Goal: Task Accomplishment & Management: Use online tool/utility

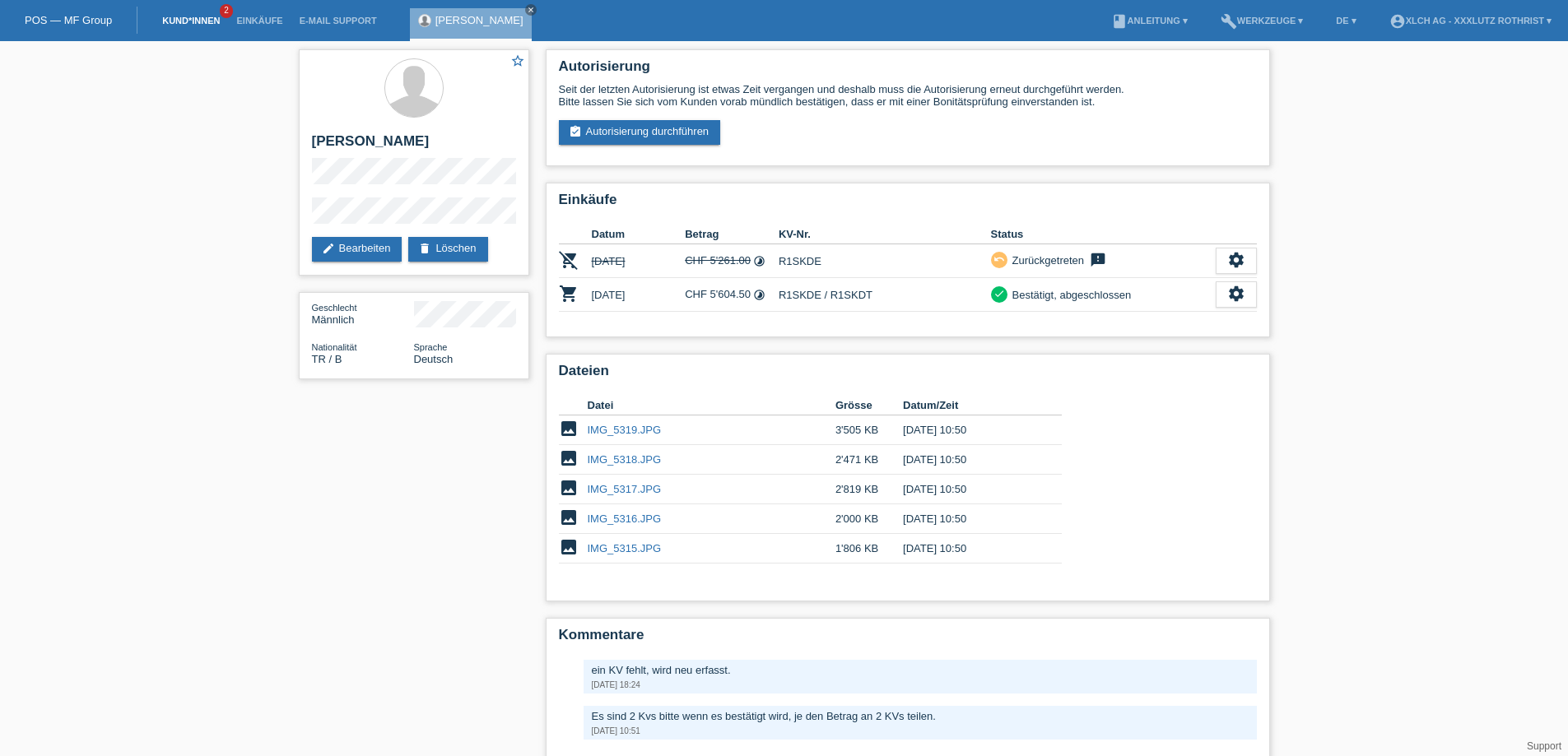
click at [185, 19] on link "Kund*innen" at bounding box center [191, 20] width 74 height 10
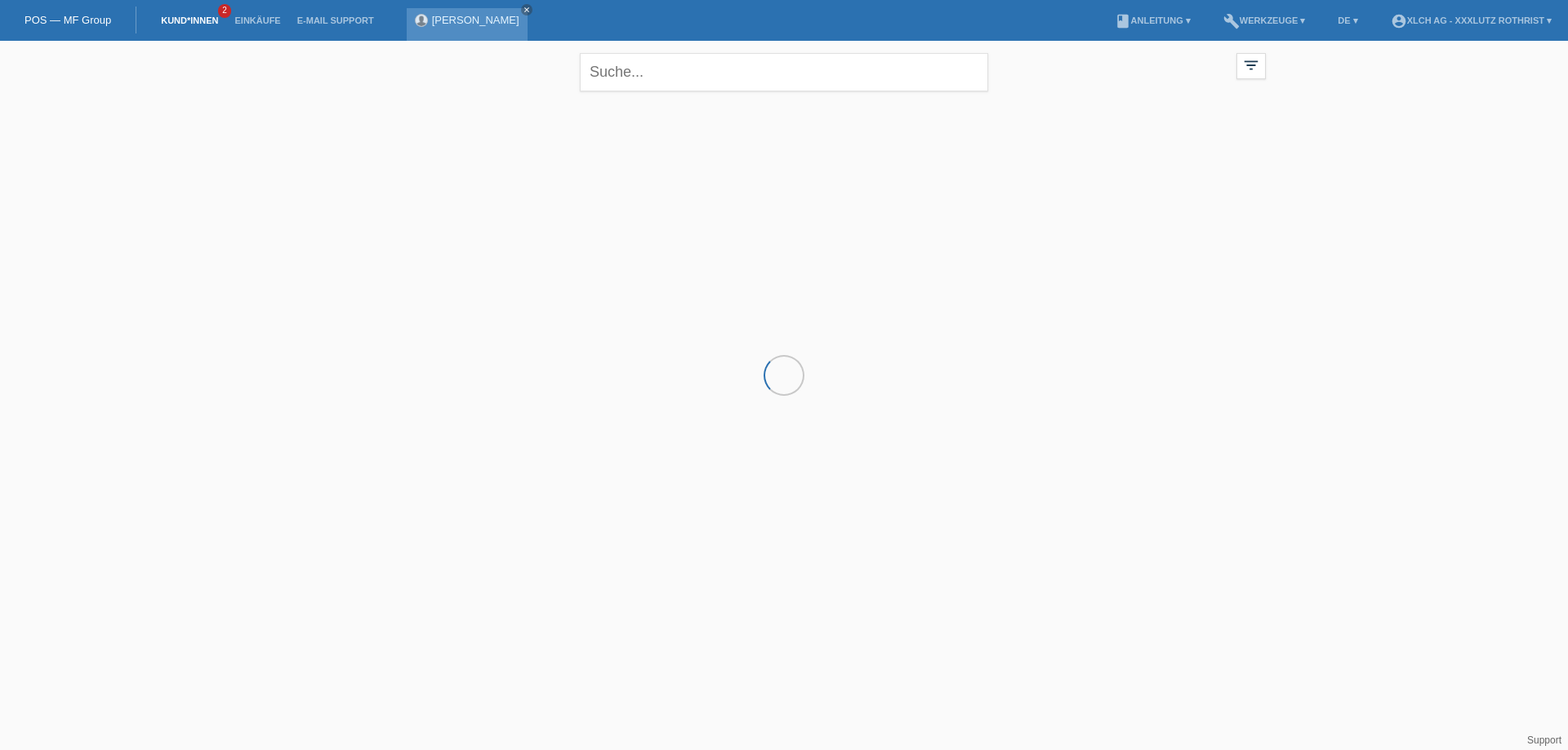
click at [433, 23] on link "[PERSON_NAME]" at bounding box center [476, 20] width 87 height 12
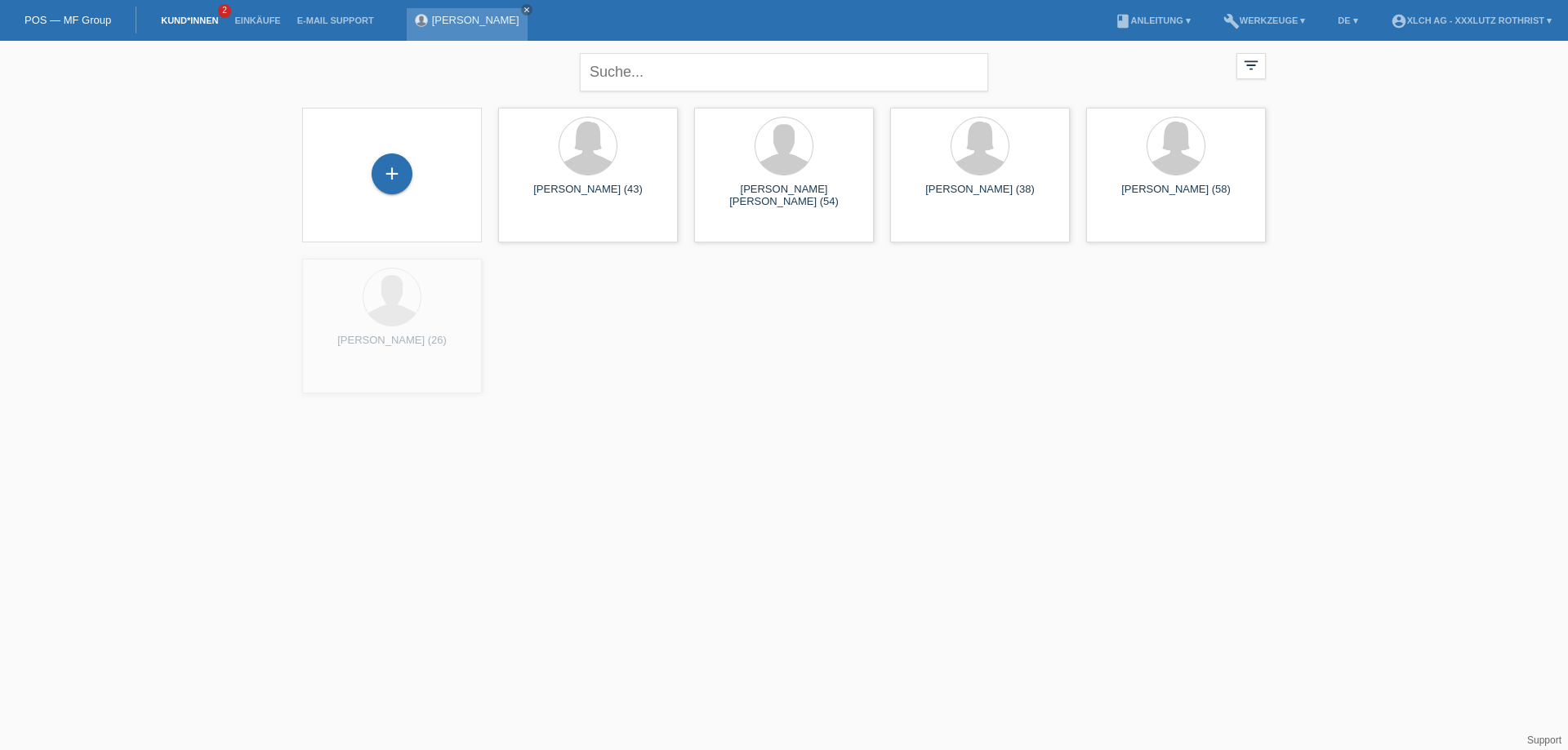
click at [456, 21] on link "[PERSON_NAME]" at bounding box center [476, 20] width 87 height 12
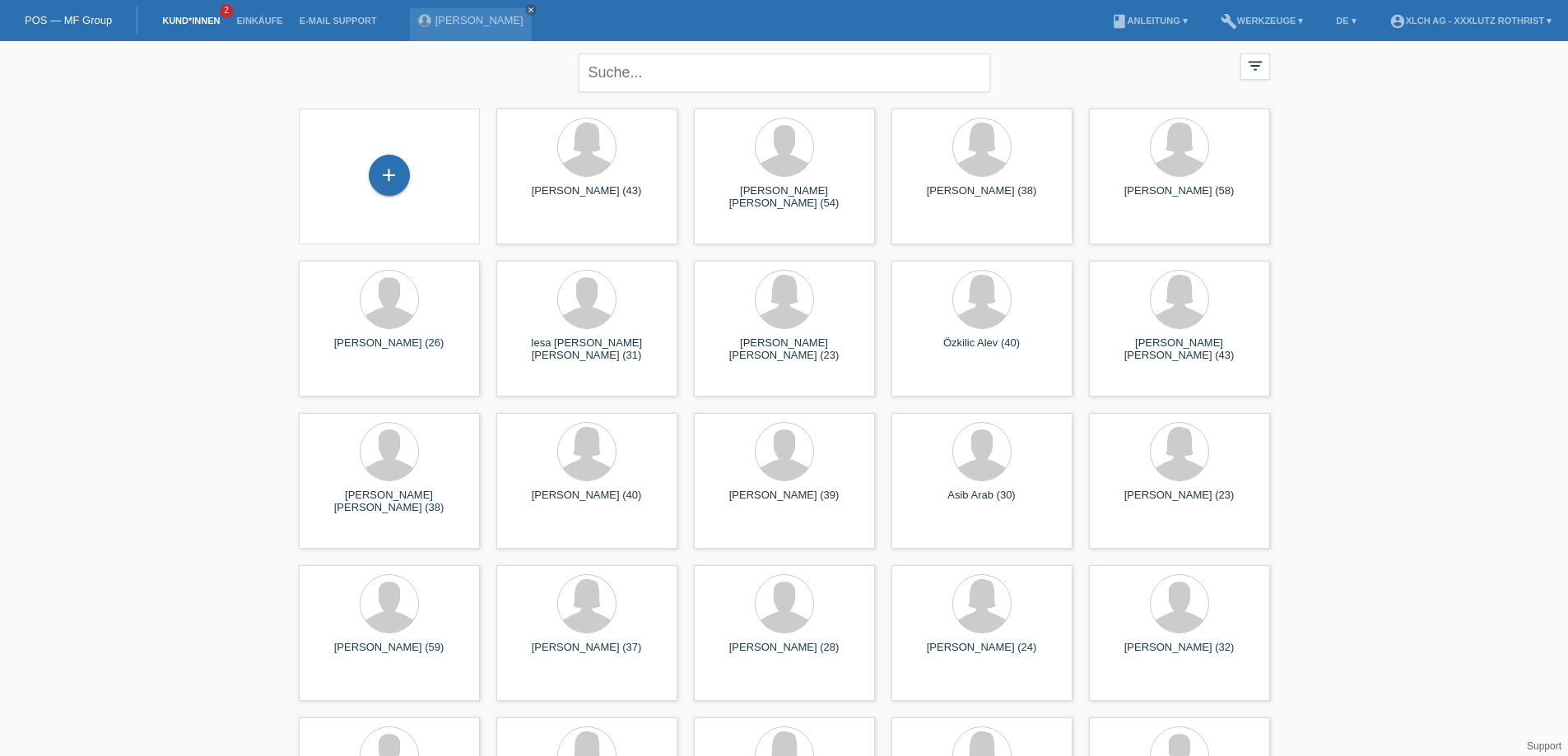
click at [427, 6] on div "Mehmet Eldes close" at bounding box center [475, 20] width 130 height 41
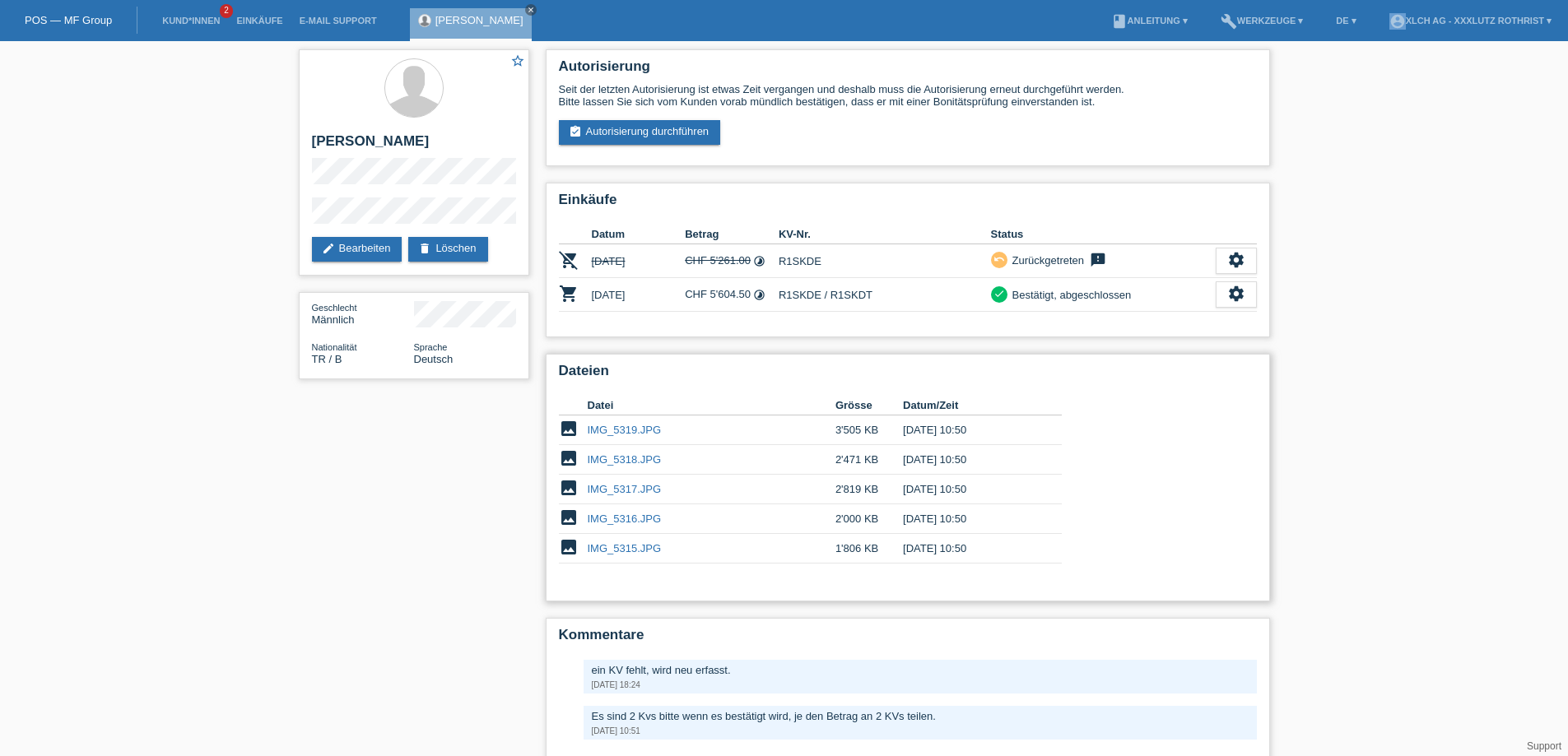
scroll to position [83, 0]
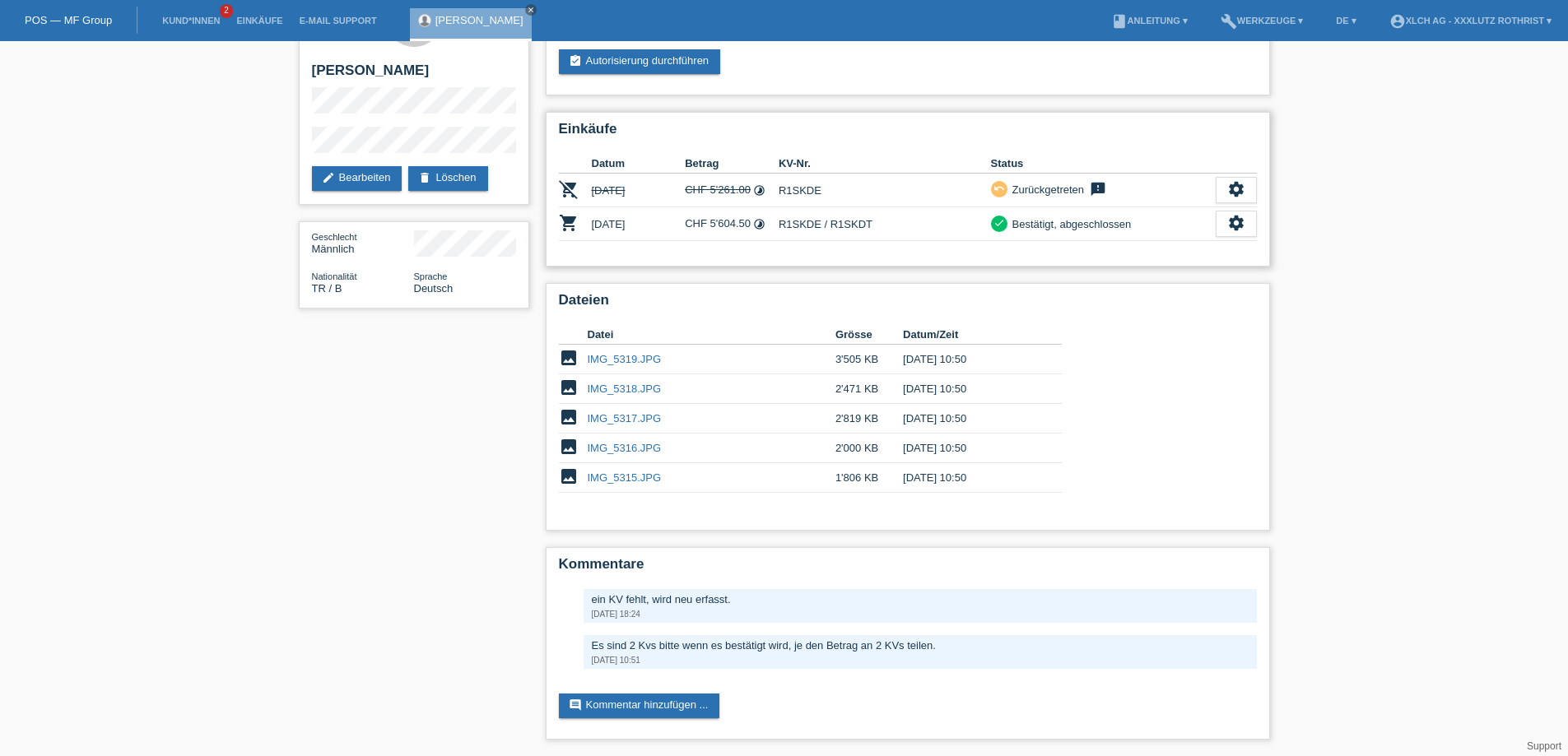
click at [799, 211] on td "R1SKDE / R1SKDT" at bounding box center [885, 224] width 212 height 33
copy td "R1SKDE"
click at [620, 353] on link "IMG_5319.JPG" at bounding box center [625, 359] width 74 height 12
click at [613, 413] on link "IMG_5317.JPG" at bounding box center [625, 419] width 74 height 12
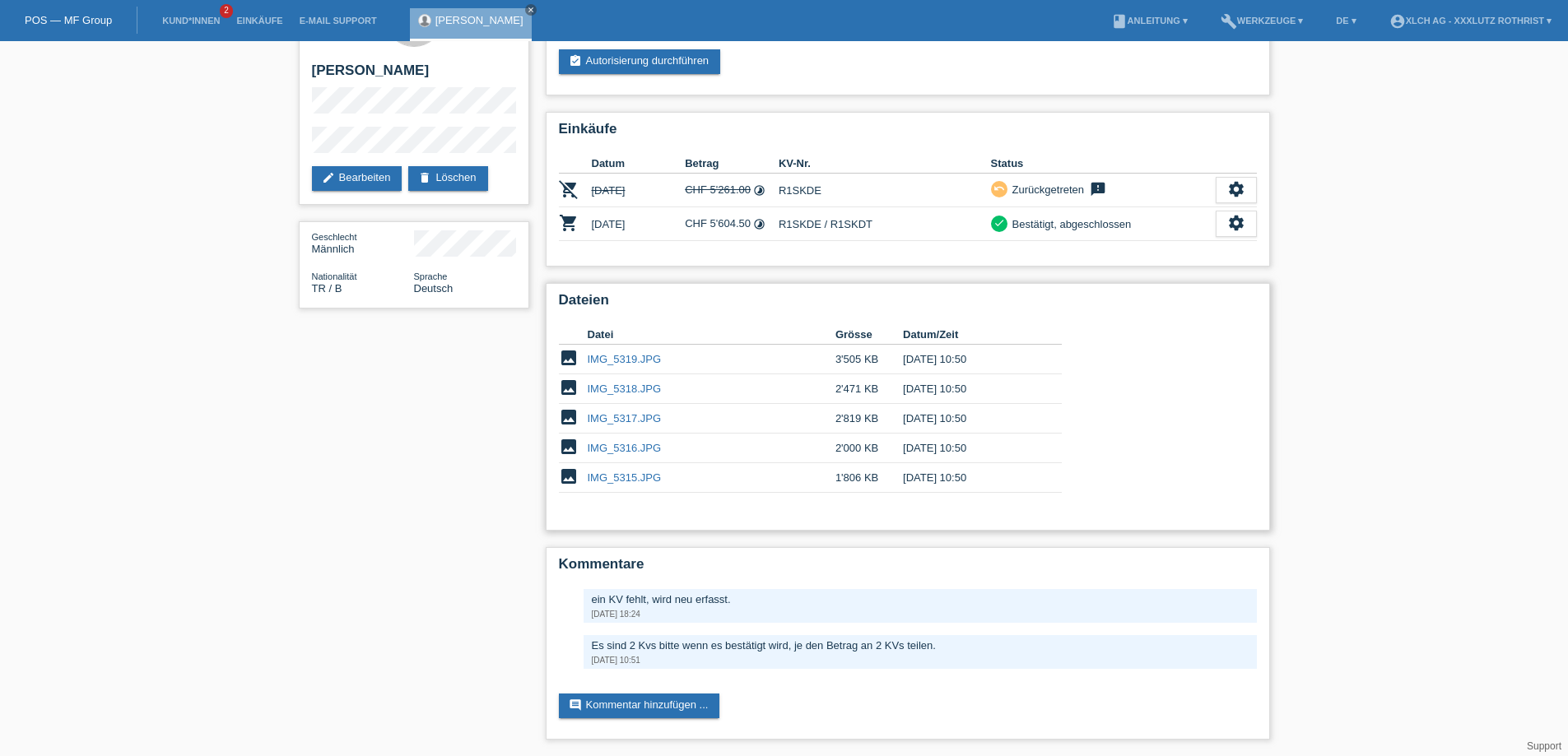
click at [629, 476] on link "IMG_5315.JPG" at bounding box center [625, 478] width 74 height 12
click at [848, 214] on td "R1SKDE / R1SKDT" at bounding box center [885, 224] width 212 height 33
copy td "R1SKDT"
click at [164, 18] on link "Kund*innen" at bounding box center [191, 20] width 74 height 10
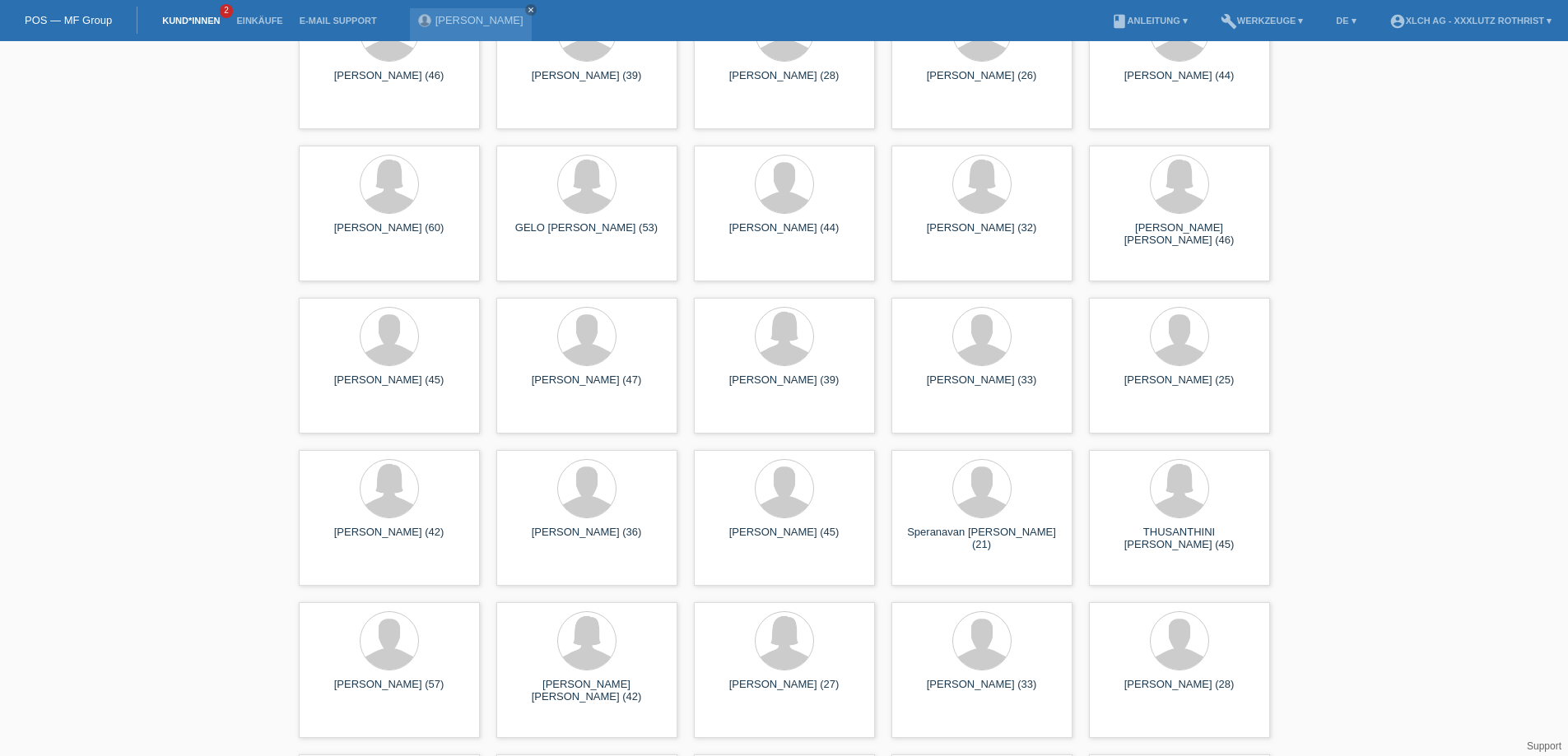
scroll to position [9089, 0]
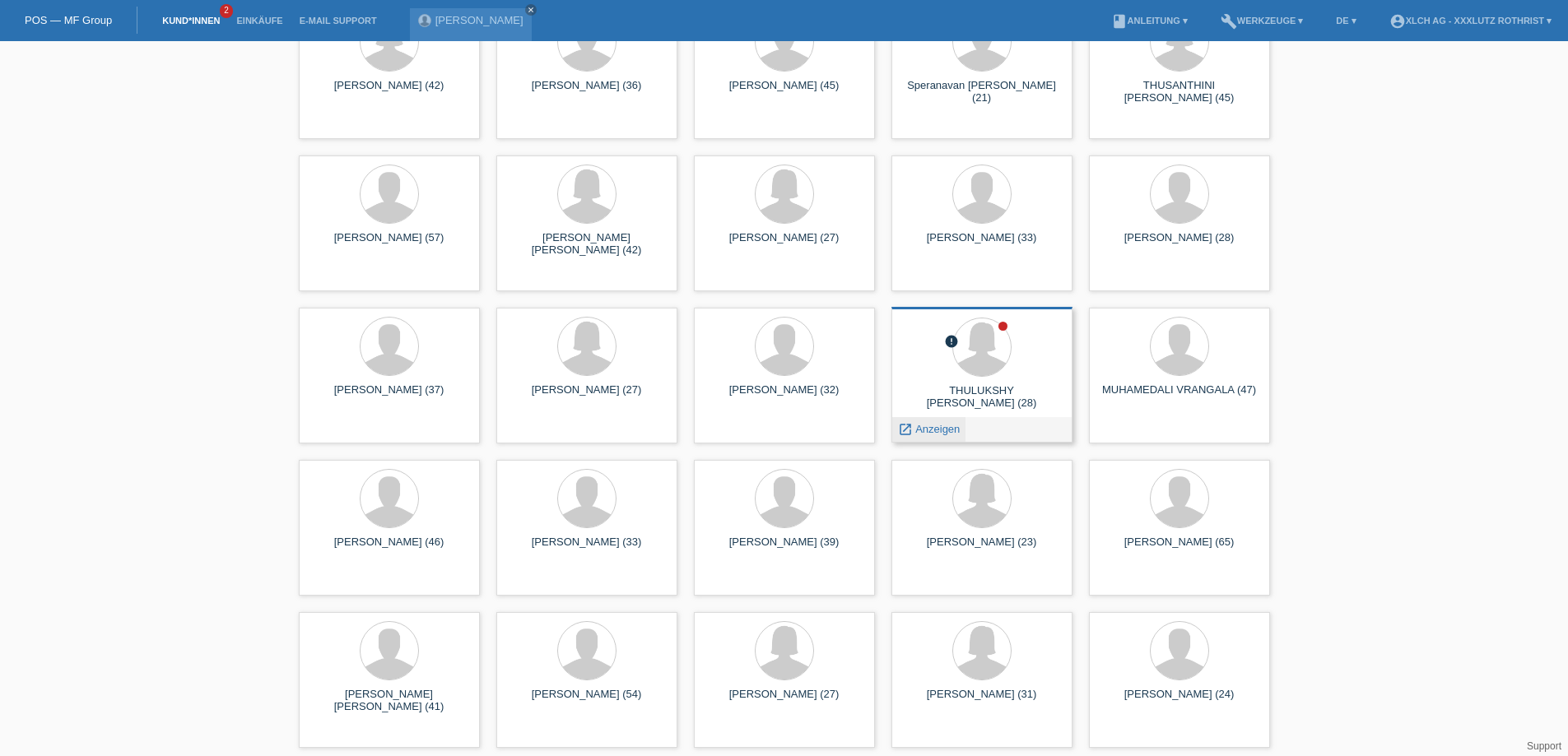
click at [913, 428] on link "launch Anzeigen" at bounding box center [929, 429] width 63 height 12
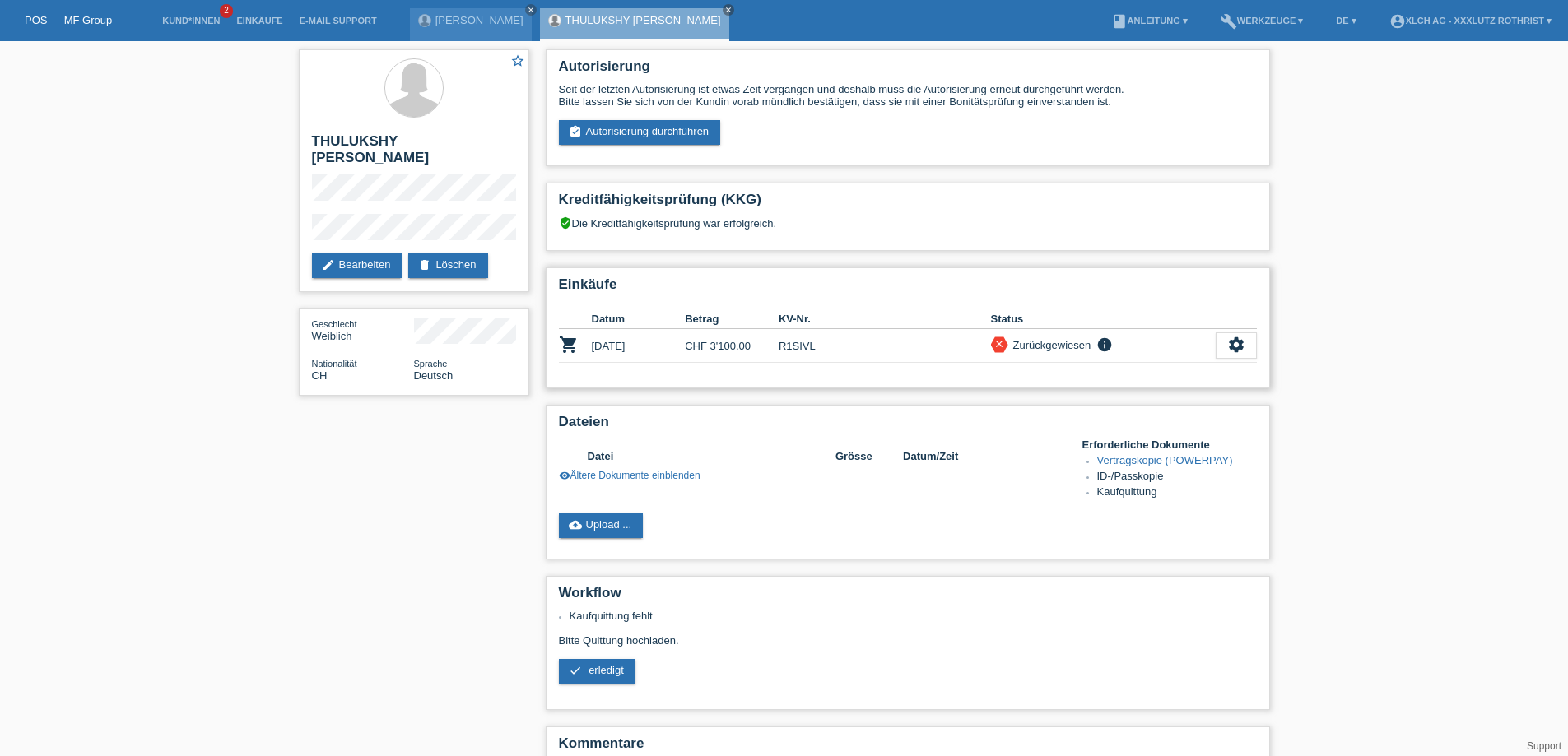
click at [791, 356] on td "R1SIVL" at bounding box center [885, 346] width 212 height 33
copy td "R1SIVL"
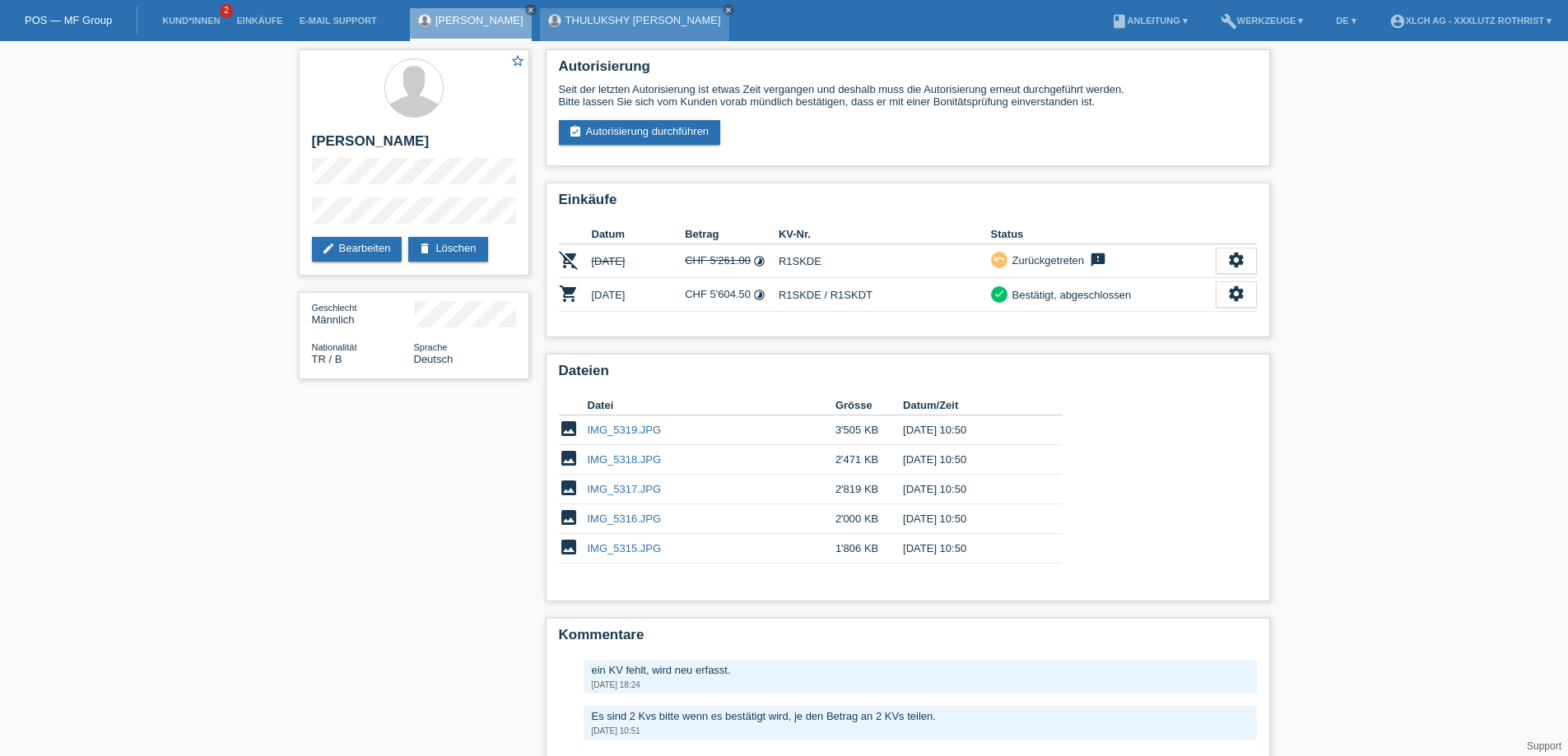
click at [565, 18] on link "THULUKSHY [PERSON_NAME]" at bounding box center [643, 20] width 156 height 12
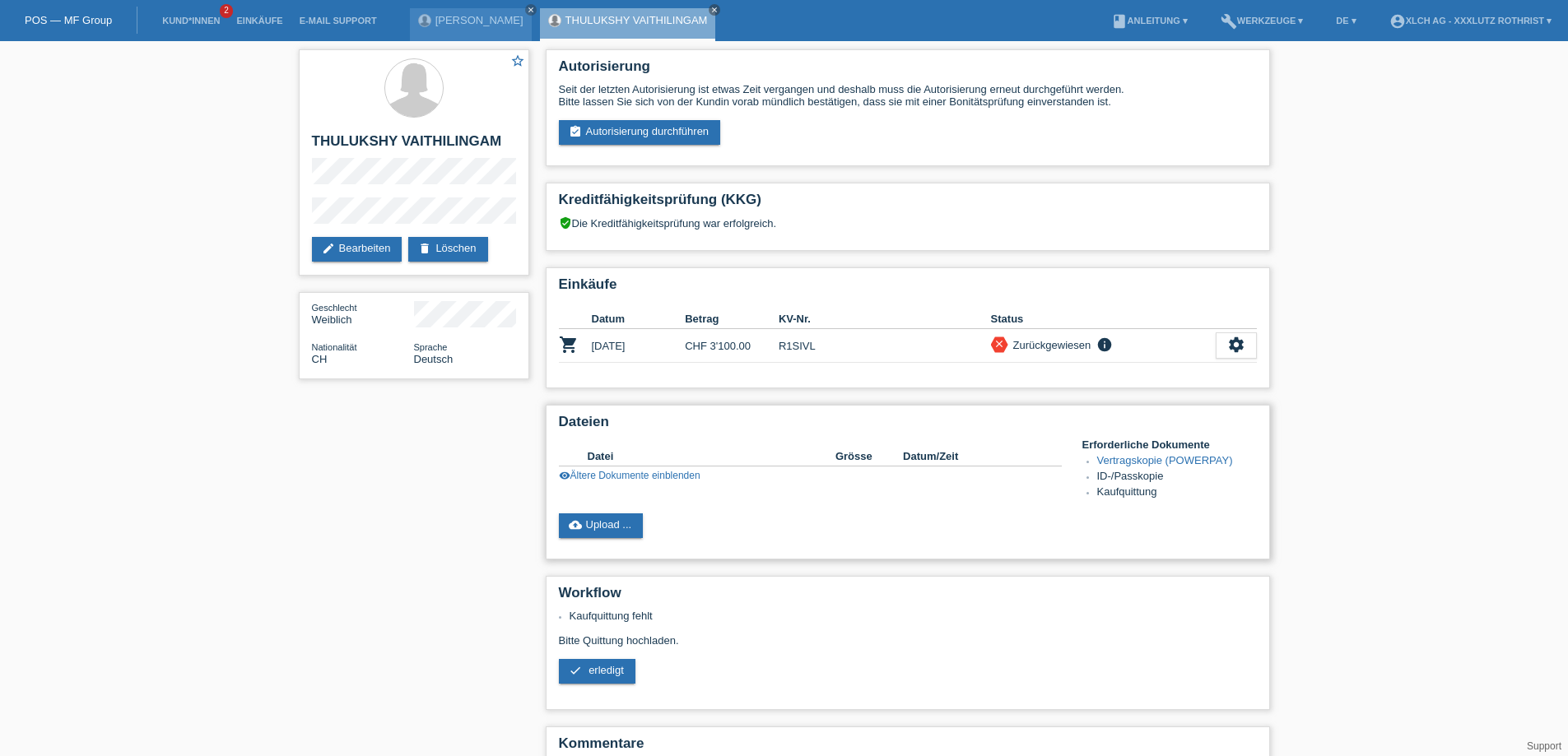
scroll to position [151, 0]
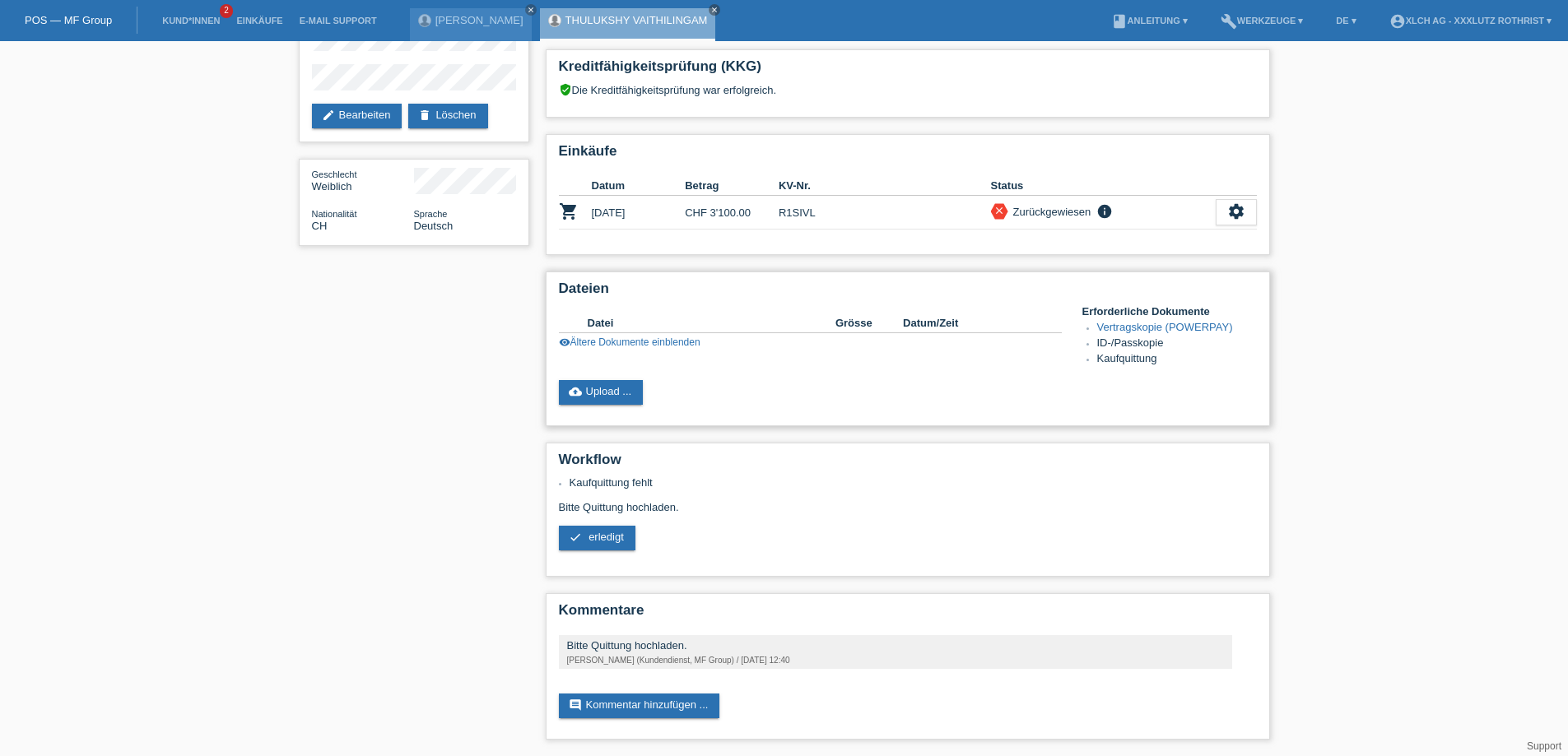
click at [615, 336] on link "visibility Ältere Dokumente einblenden" at bounding box center [629, 341] width 142 height 11
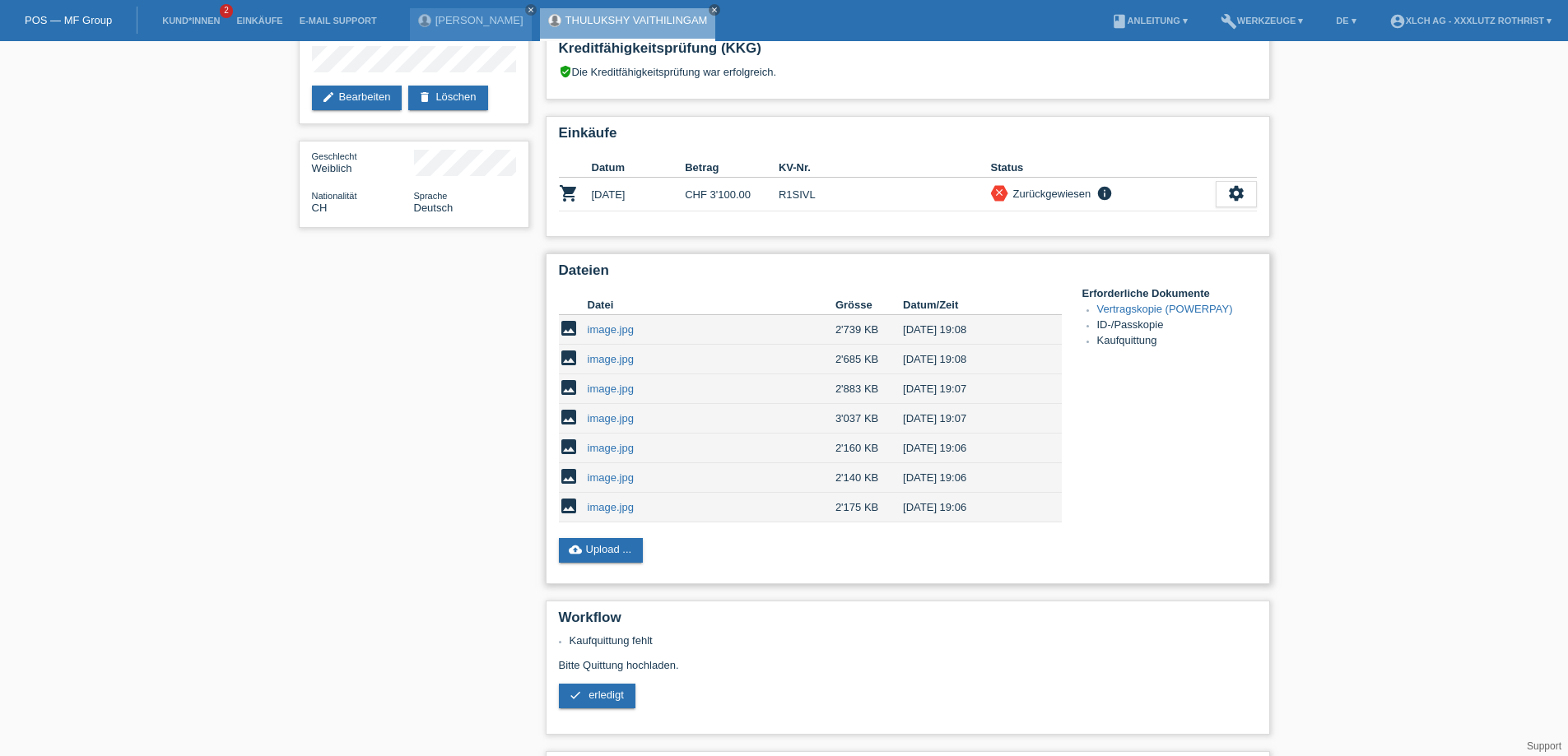
click at [615, 336] on link "image.jpg" at bounding box center [611, 330] width 46 height 12
click at [600, 358] on link "image.jpg" at bounding box center [611, 359] width 46 height 12
click at [598, 432] on td "image.jpg" at bounding box center [711, 419] width 247 height 30
click at [603, 425] on link "image.jpg" at bounding box center [611, 419] width 46 height 12
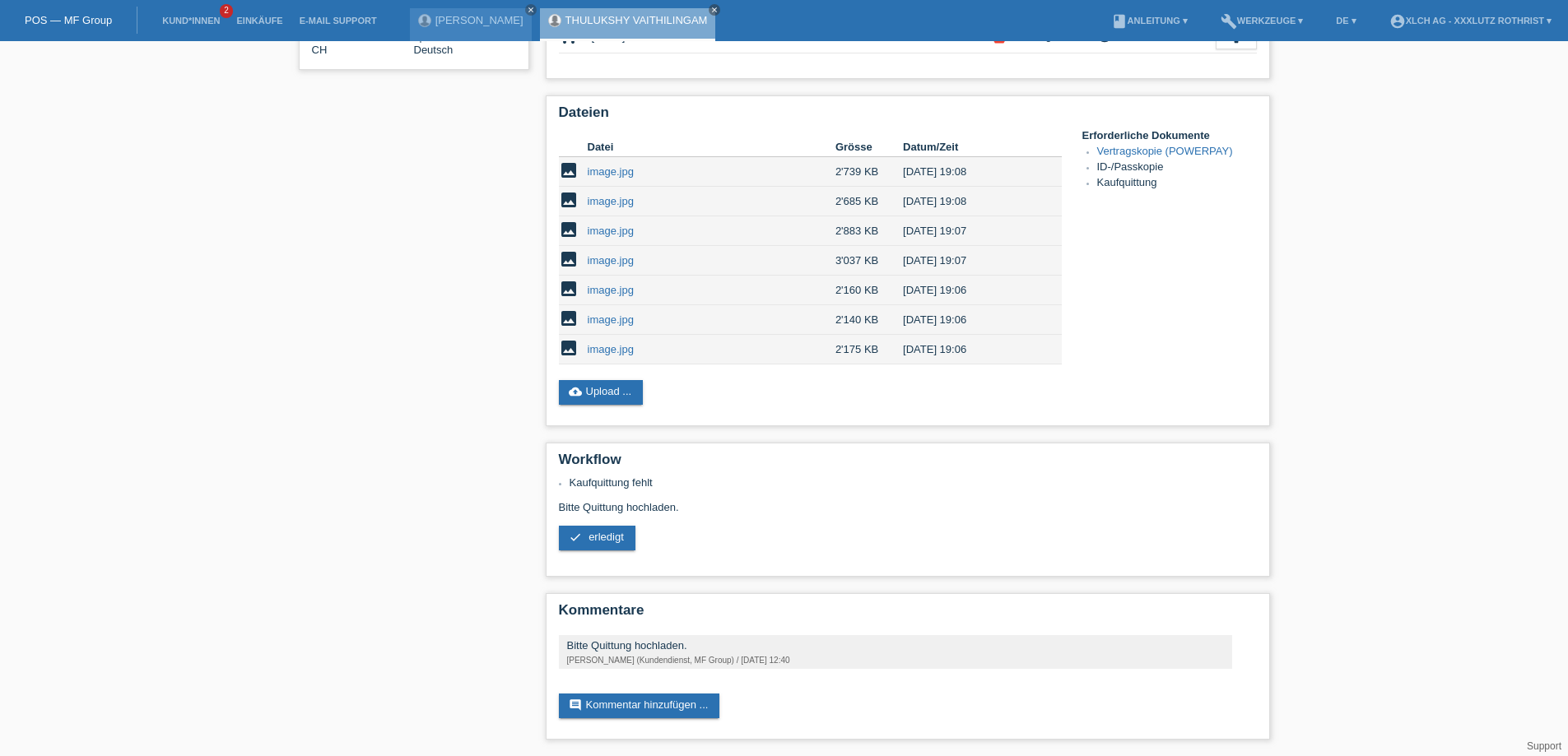
scroll to position [0, 0]
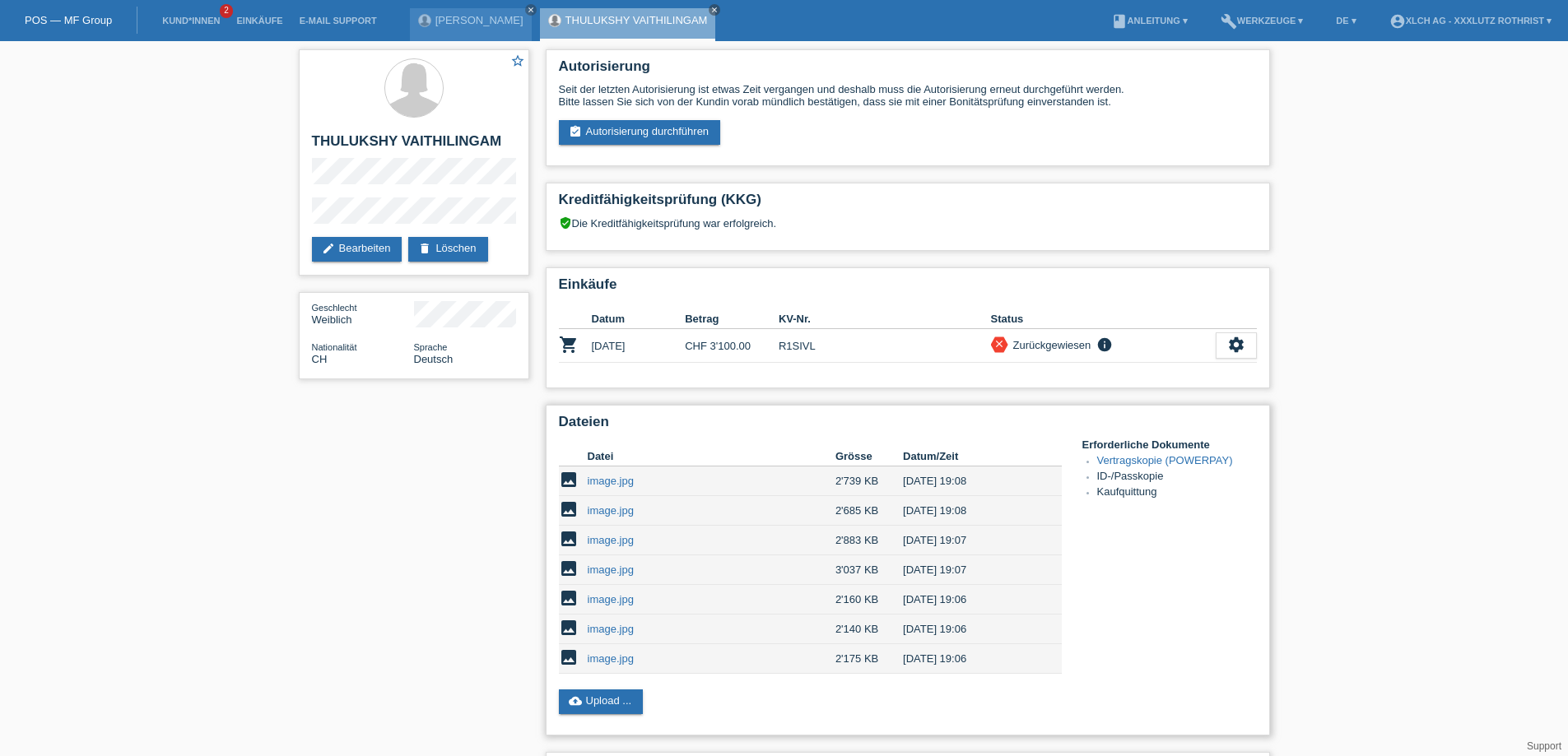
click at [616, 665] on link "image.jpg" at bounding box center [611, 659] width 46 height 12
click at [607, 629] on link "image.jpg" at bounding box center [611, 629] width 46 height 12
click at [607, 605] on link "image.jpg" at bounding box center [611, 599] width 46 height 12
click at [603, 576] on link "image.jpg" at bounding box center [611, 570] width 46 height 12
click at [606, 547] on link "image.jpg" at bounding box center [611, 540] width 46 height 12
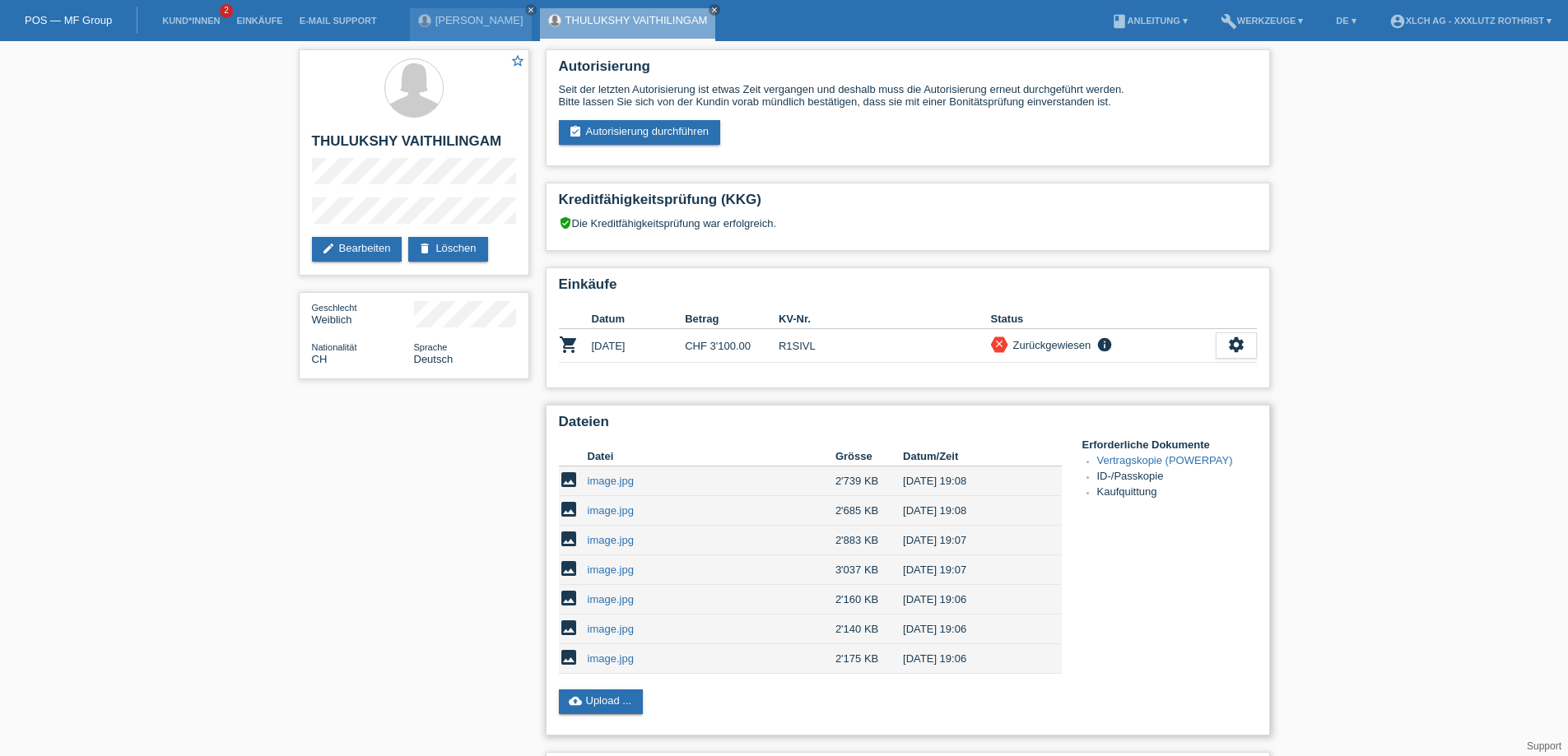
click at [622, 488] on link "image.jpg" at bounding box center [611, 481] width 46 height 12
click at [608, 715] on link "cloud_upload Upload ..." at bounding box center [601, 702] width 85 height 25
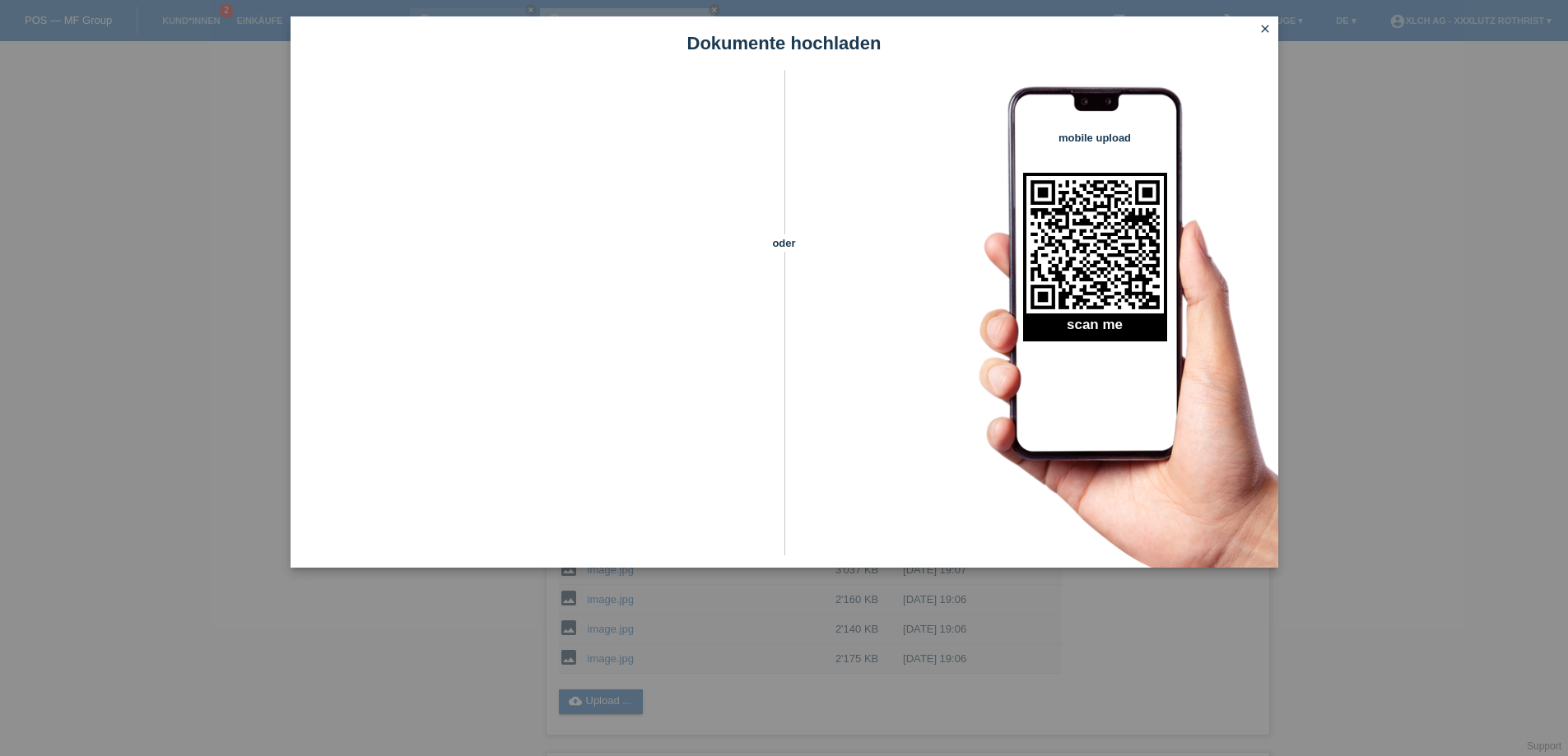
scroll to position [83, 0]
click at [1264, 27] on icon "close" at bounding box center [1265, 28] width 13 height 13
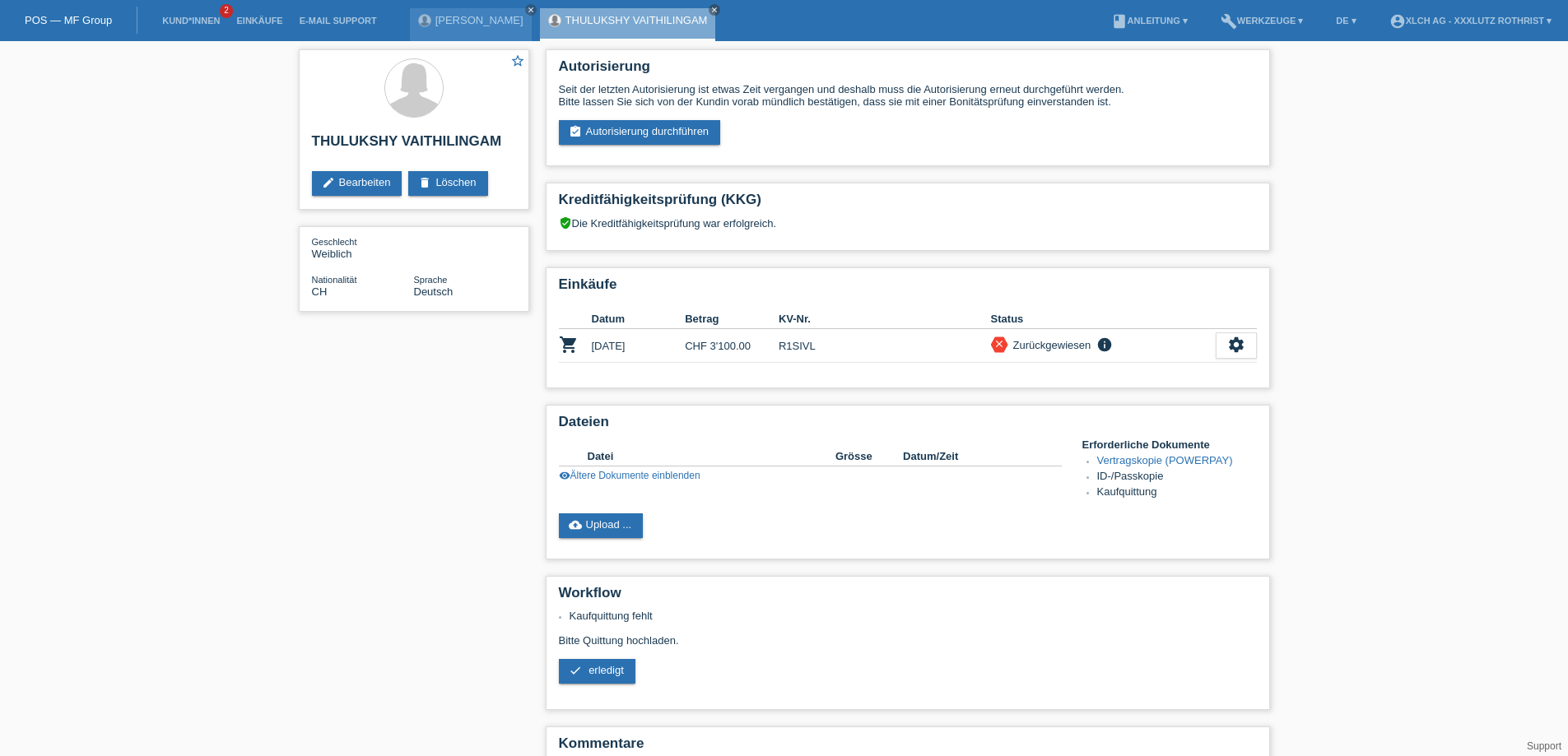
click at [601, 470] on link "visibility Ältere Dokumente einblenden" at bounding box center [629, 475] width 142 height 11
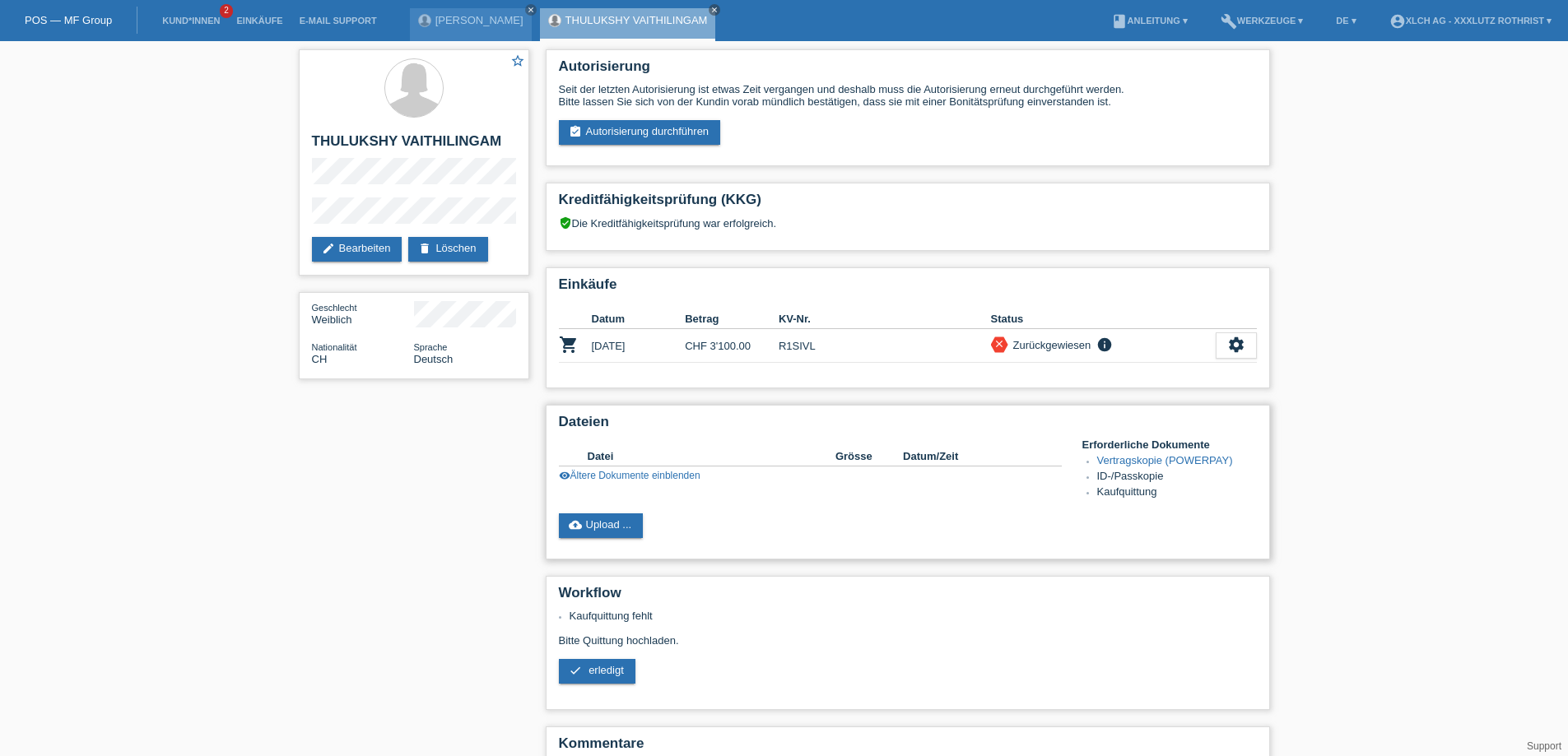
scroll to position [83, 0]
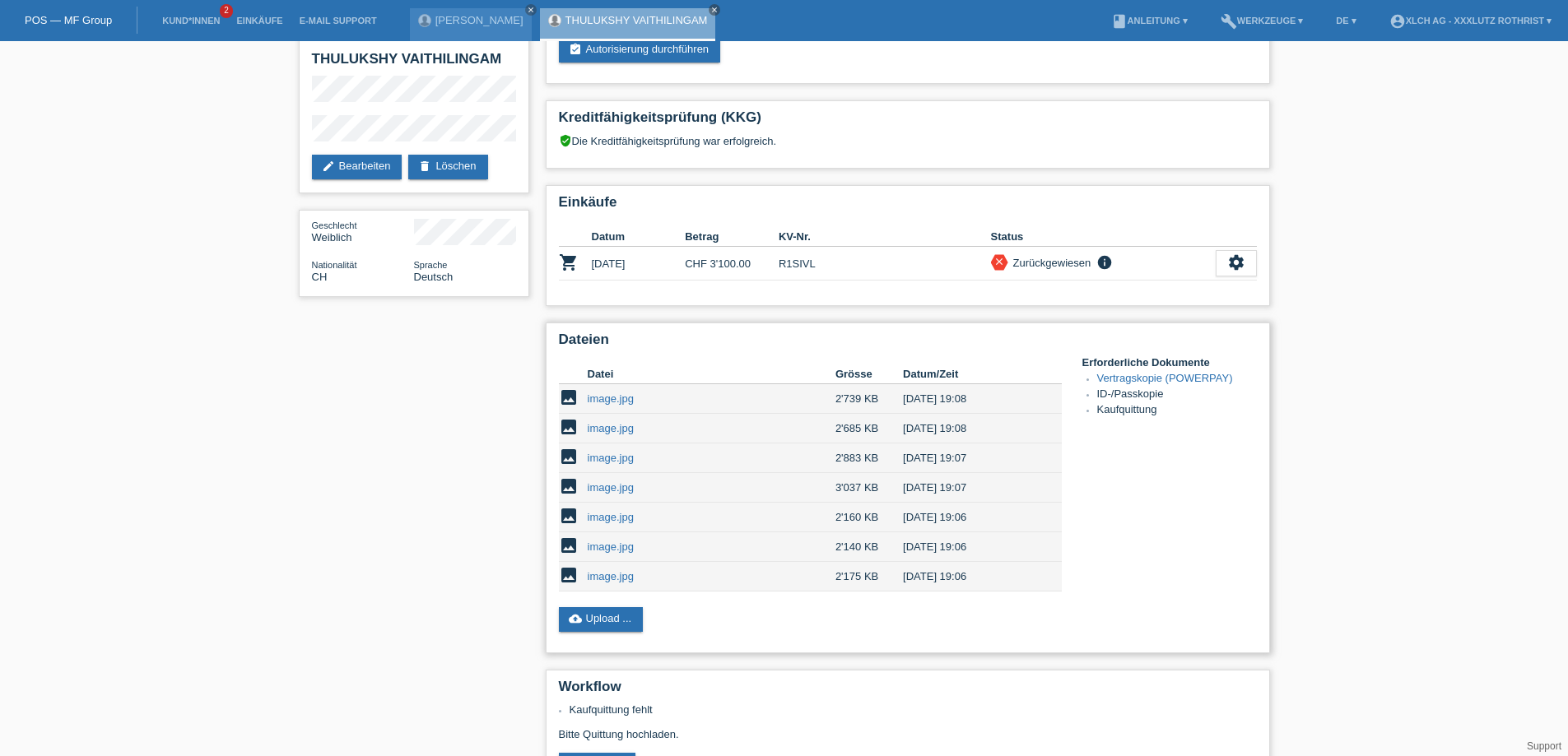
click at [600, 434] on link "image.jpg" at bounding box center [611, 429] width 46 height 12
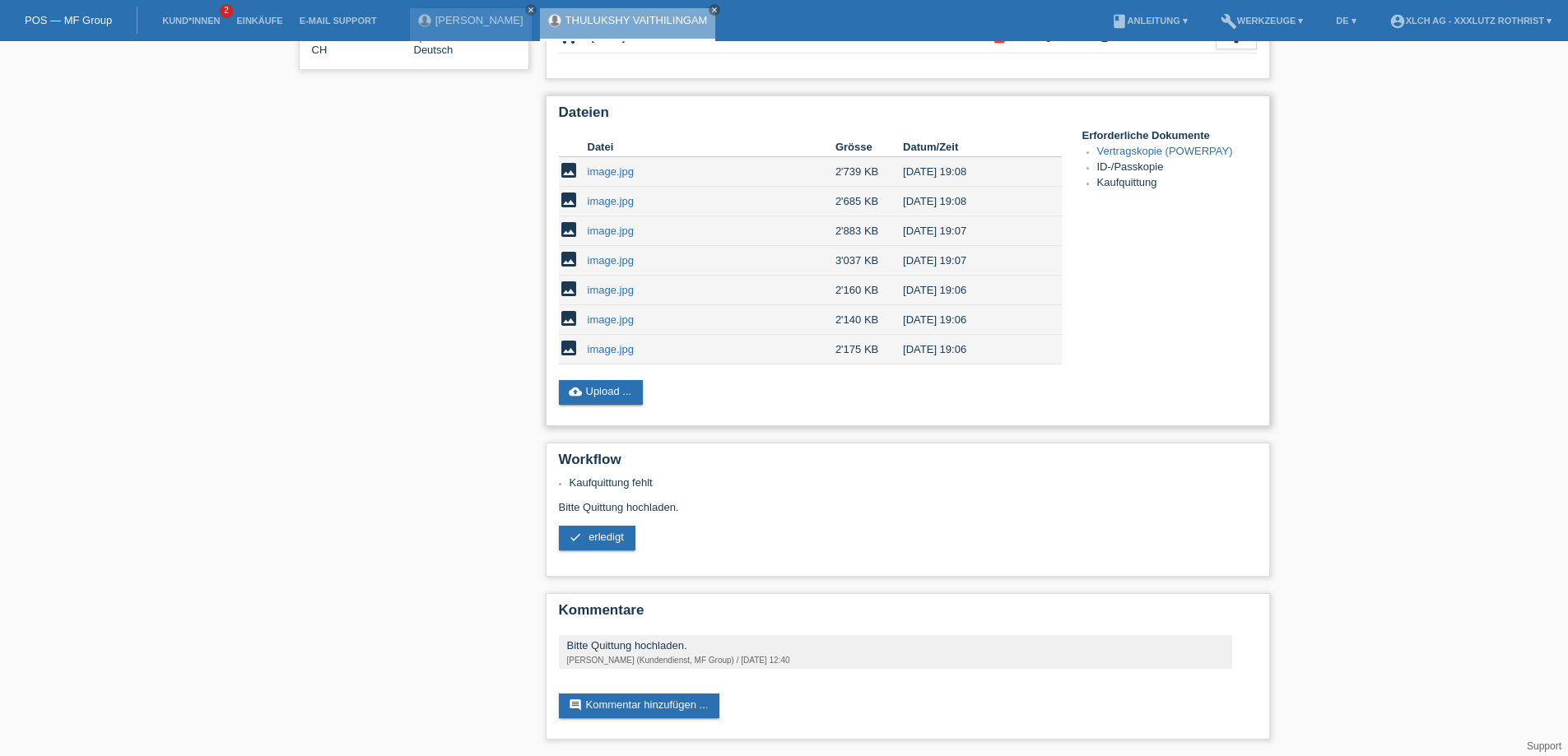
click at [614, 313] on link "image.jpg" at bounding box center [611, 319] width 46 height 12
click at [615, 284] on link "image.jpg" at bounding box center [611, 290] width 46 height 12
click at [609, 254] on link "image.jpg" at bounding box center [611, 261] width 46 height 12
click at [614, 225] on link "image.jpg" at bounding box center [611, 231] width 46 height 12
click at [607, 195] on link "image.jpg" at bounding box center [611, 202] width 46 height 12
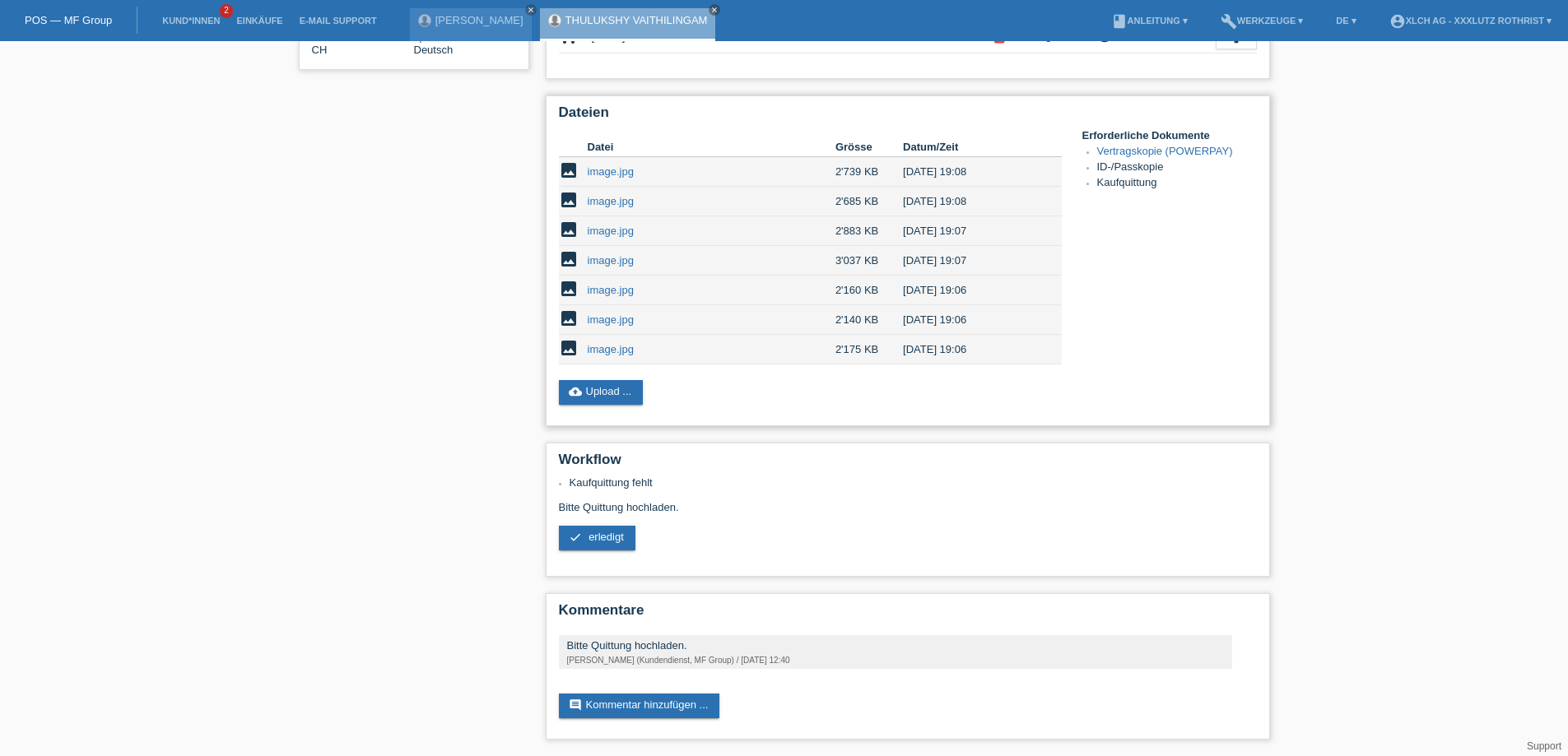
click at [627, 165] on link "image.jpg" at bounding box center [611, 172] width 46 height 12
click at [608, 285] on link "image.jpg" at bounding box center [611, 290] width 46 height 12
click at [607, 284] on link "image.jpg" at bounding box center [611, 290] width 46 height 12
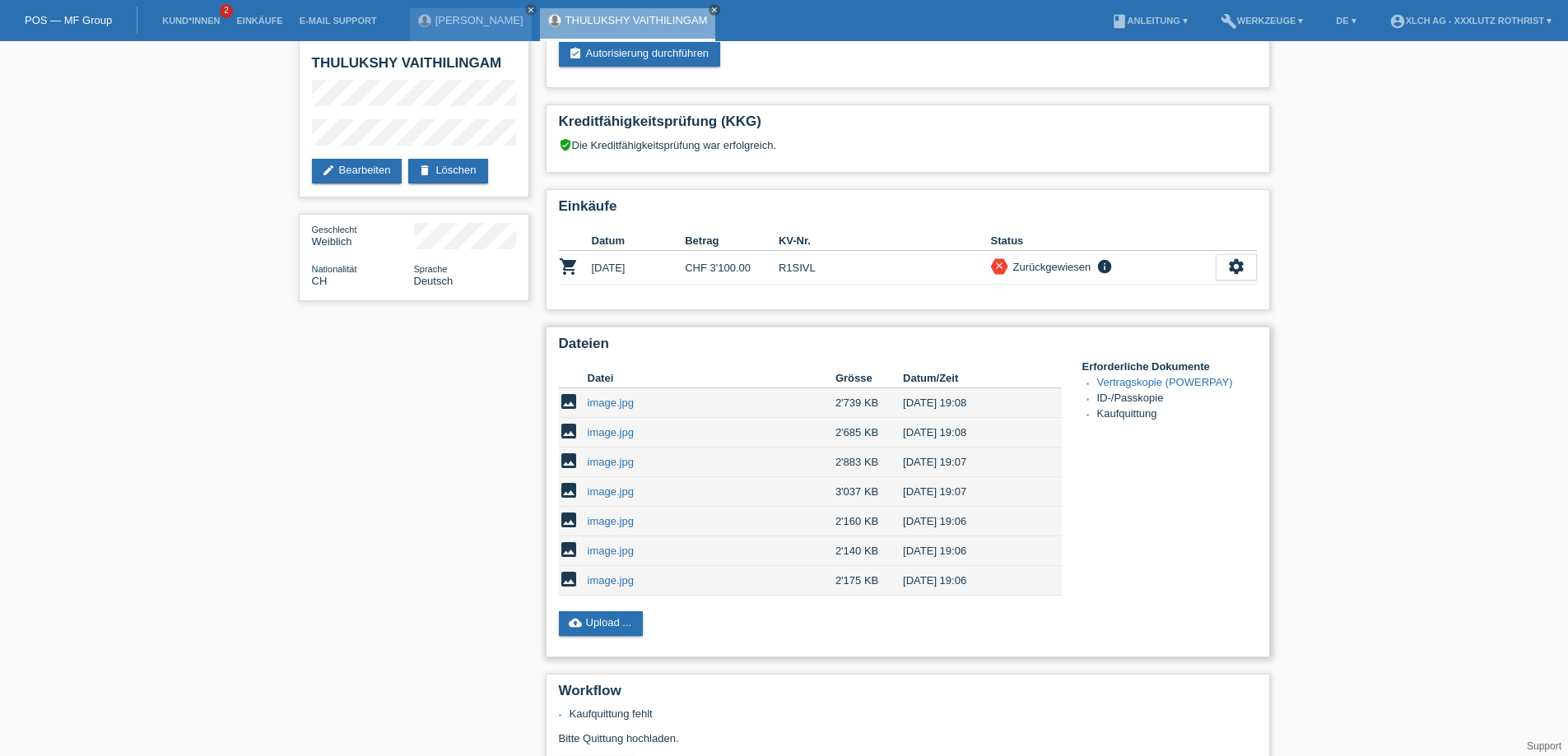
scroll to position [0, 0]
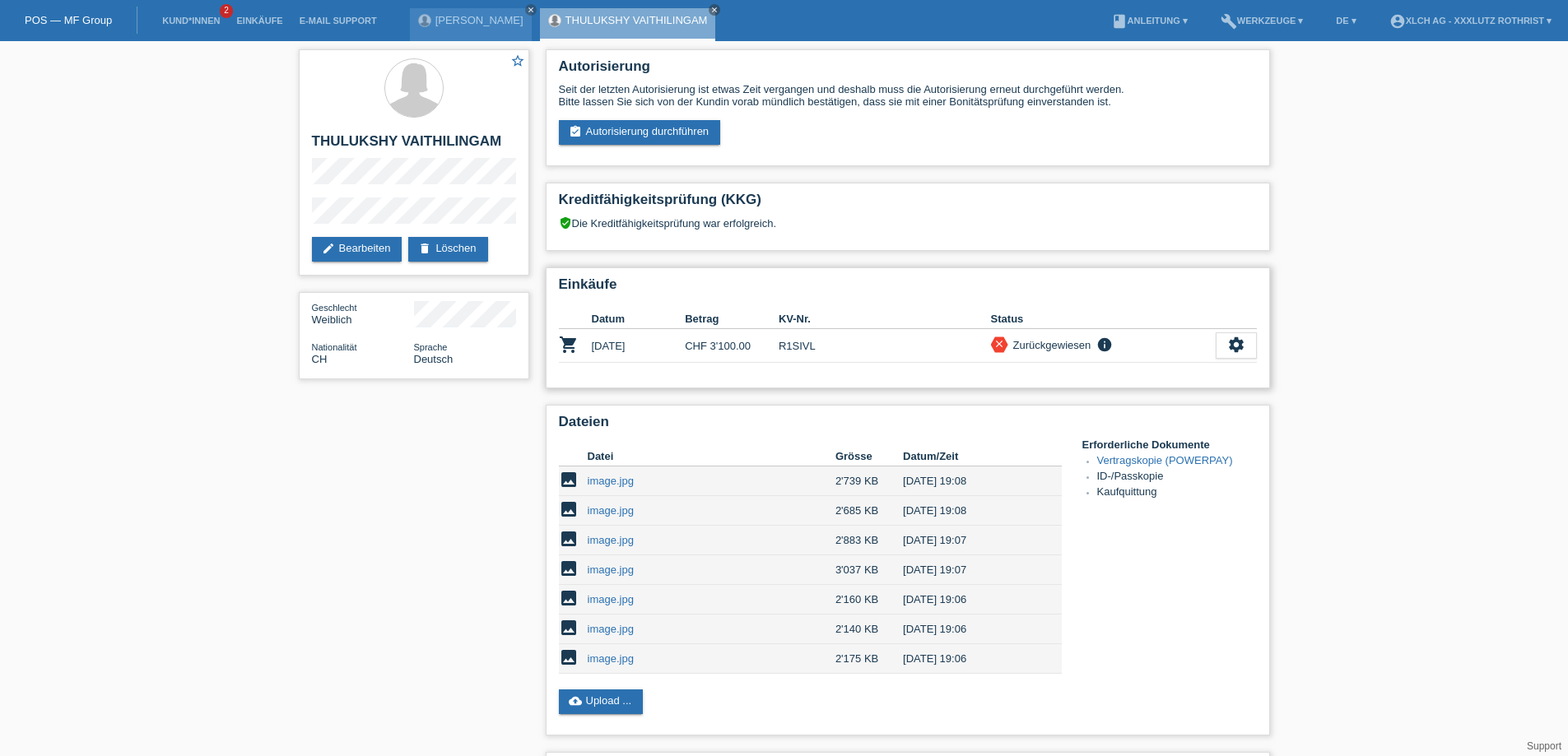
click at [793, 352] on td "R1SIVL" at bounding box center [885, 346] width 212 height 33
copy td "R1SIVL"
click at [1251, 342] on div "settings" at bounding box center [1236, 346] width 41 height 26
click at [607, 710] on link "cloud_upload Upload ..." at bounding box center [601, 702] width 85 height 25
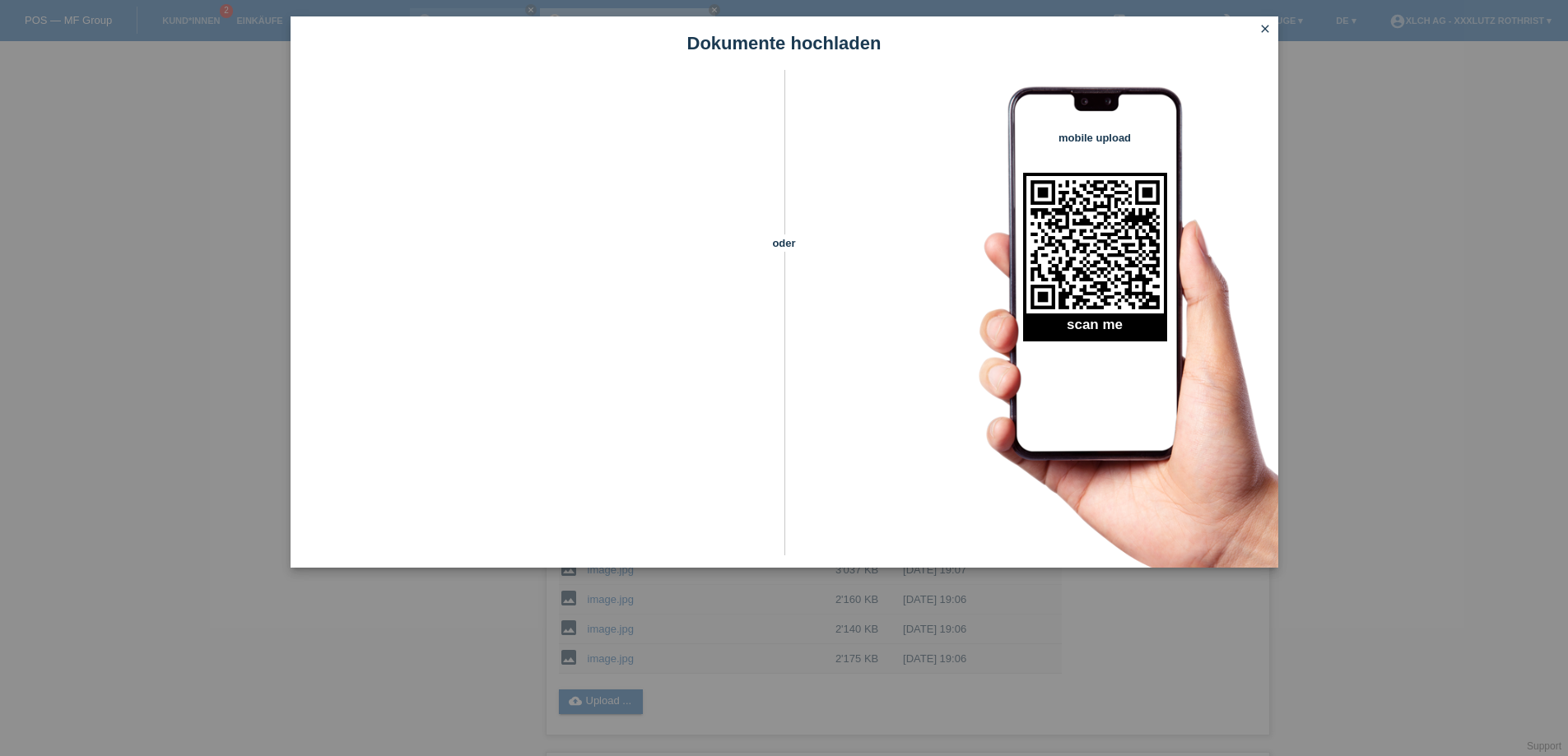
click at [1259, 32] on icon "close" at bounding box center [1265, 28] width 13 height 13
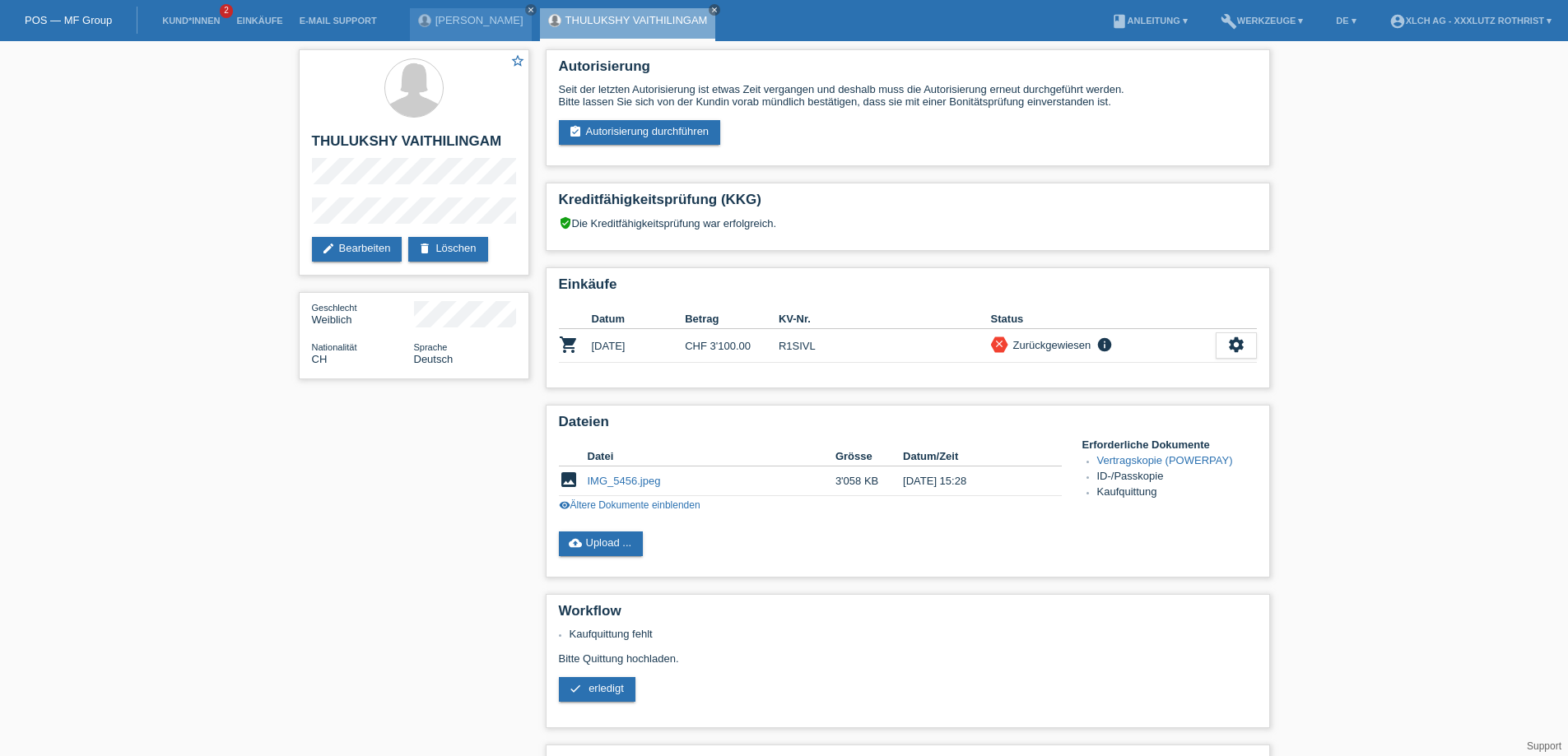
click at [621, 484] on link "IMG_5456.jpeg" at bounding box center [624, 481] width 73 height 12
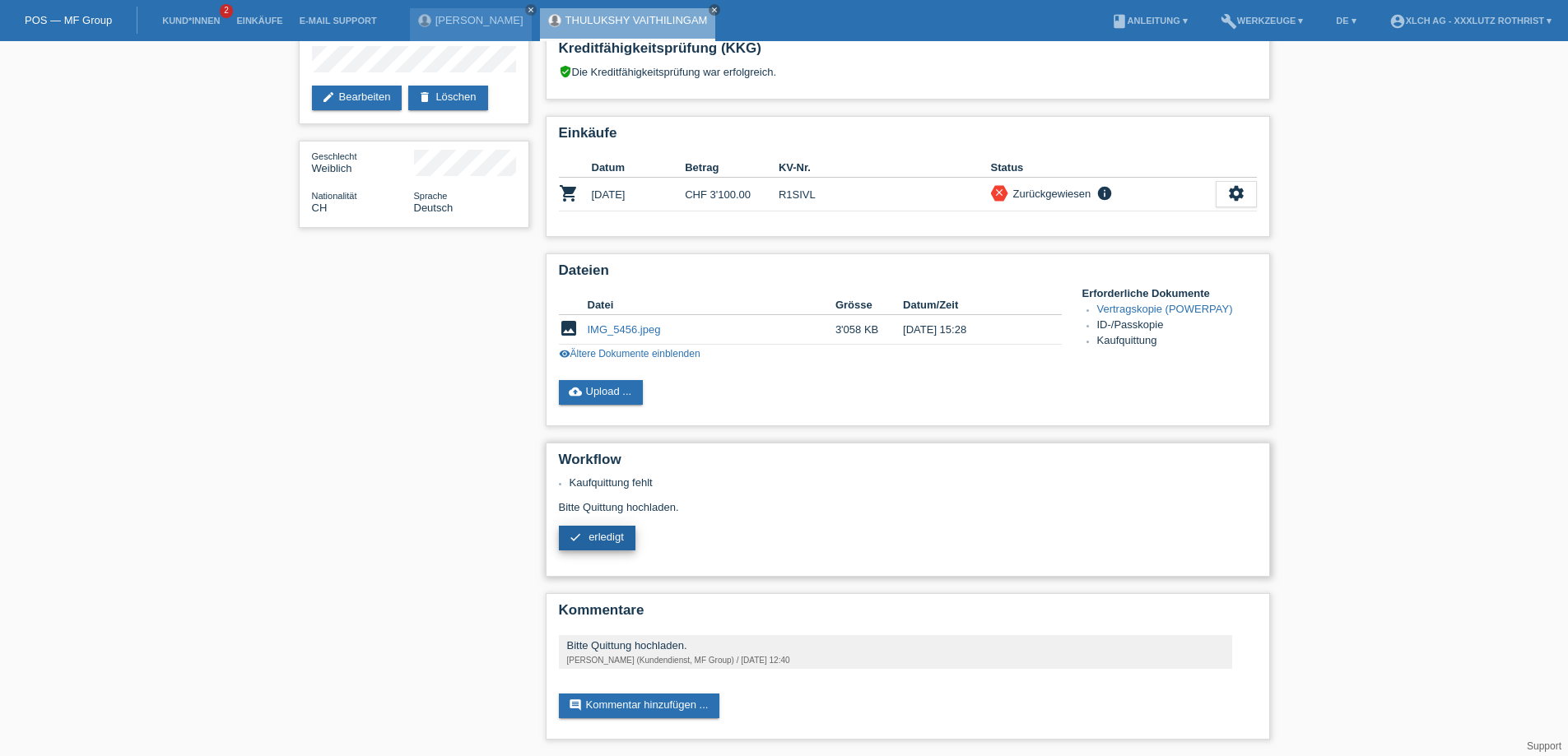
click at [602, 542] on span "erledigt" at bounding box center [607, 537] width 35 height 12
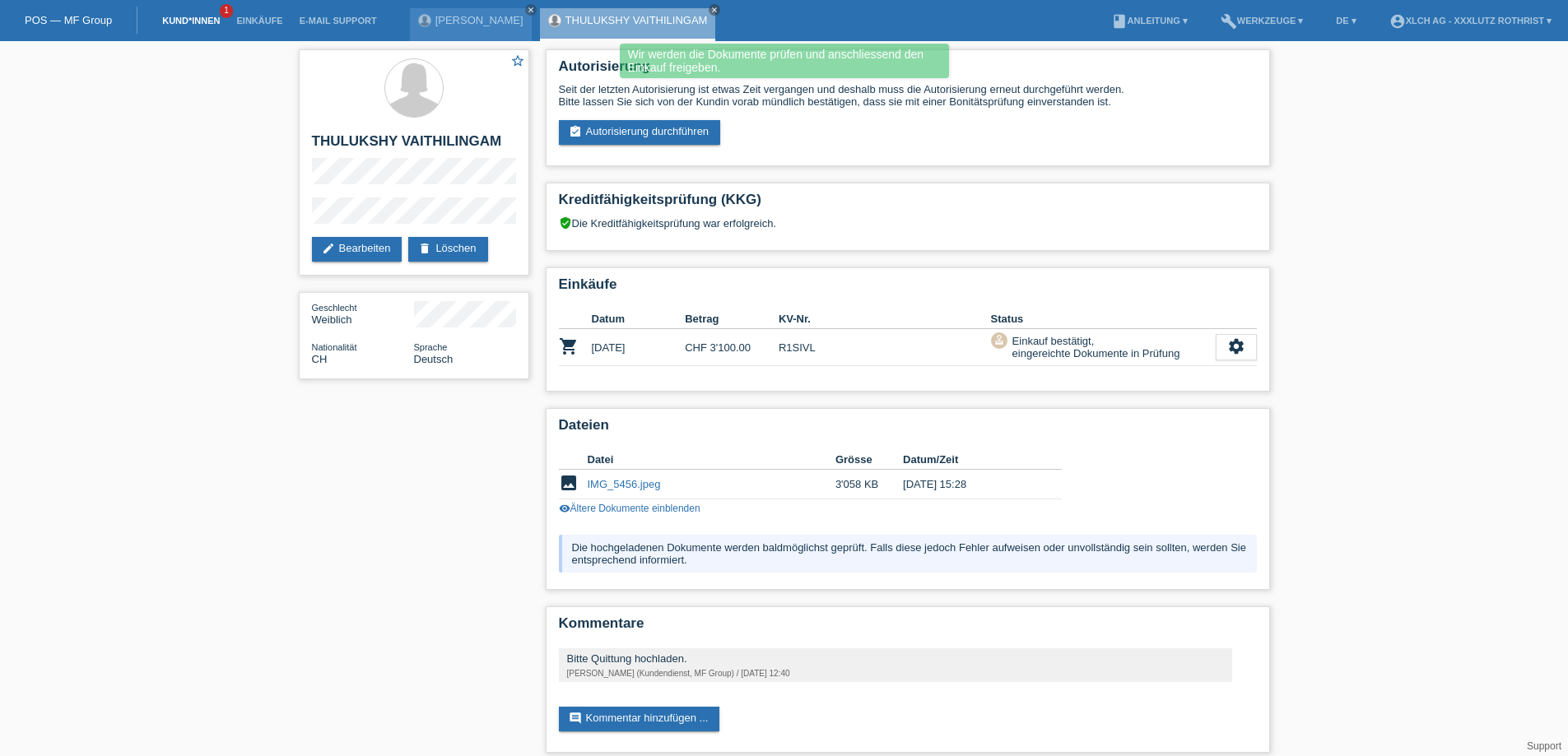
click at [177, 19] on link "Kund*innen" at bounding box center [191, 20] width 74 height 10
